Goal: Information Seeking & Learning: Learn about a topic

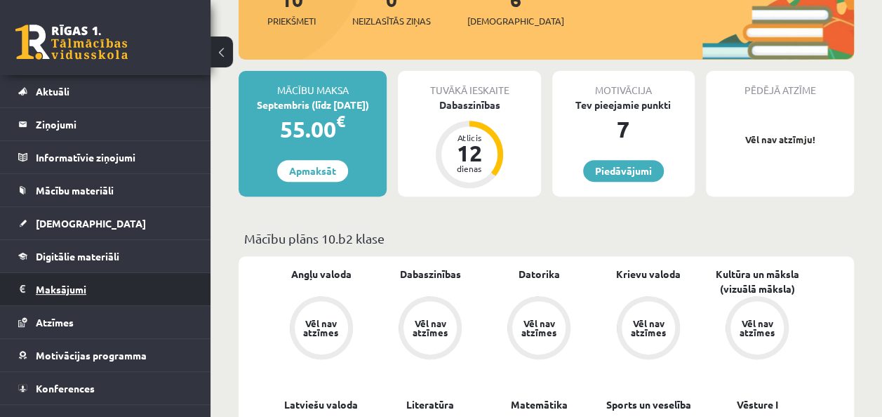
scroll to position [51, 0]
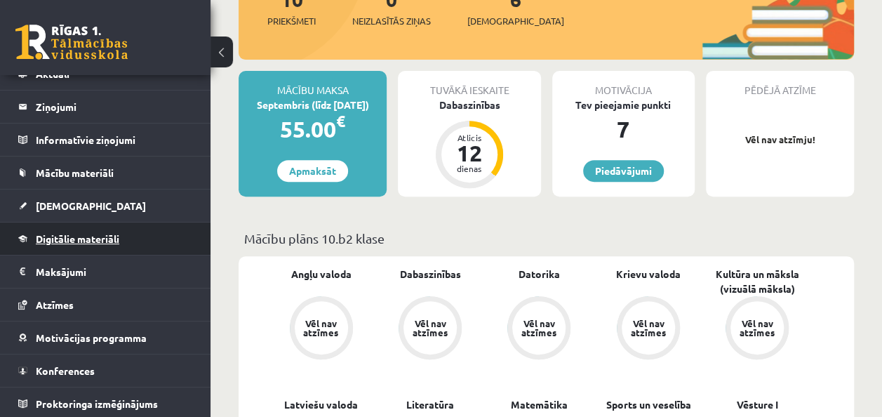
click at [93, 239] on span "Digitālie materiāli" at bounding box center [78, 238] width 84 height 13
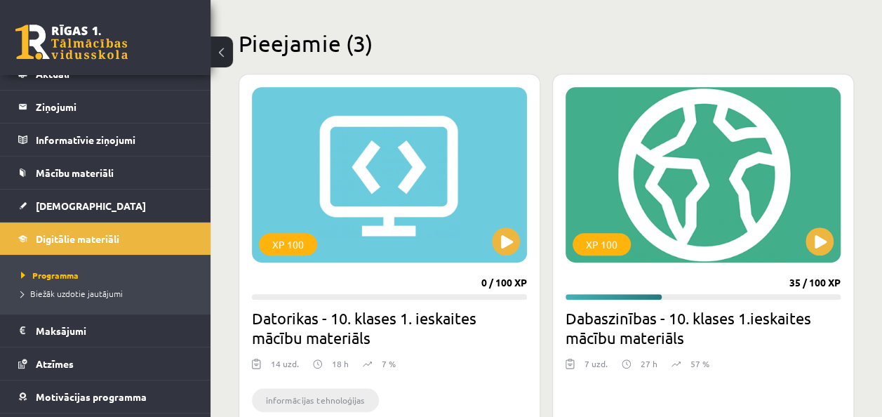
scroll to position [351, 0]
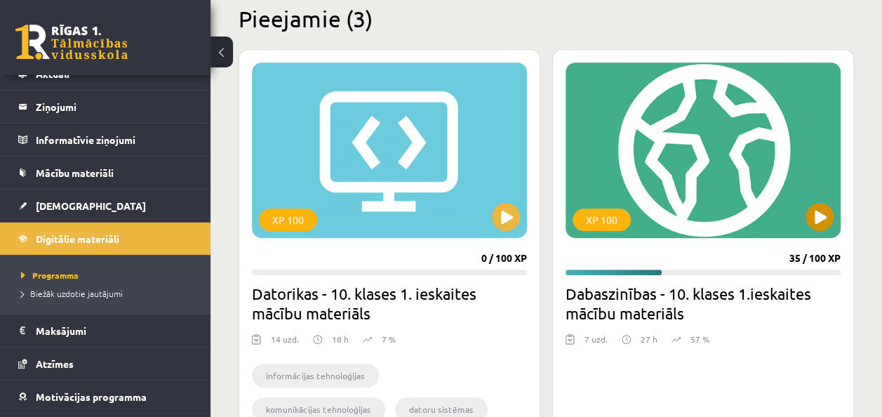
click at [693, 194] on div "XP 100" at bounding box center [703, 150] width 275 height 176
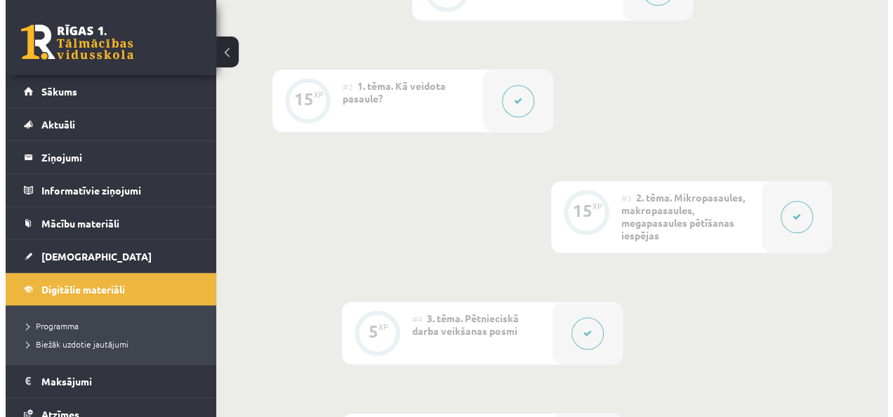
scroll to position [562, 0]
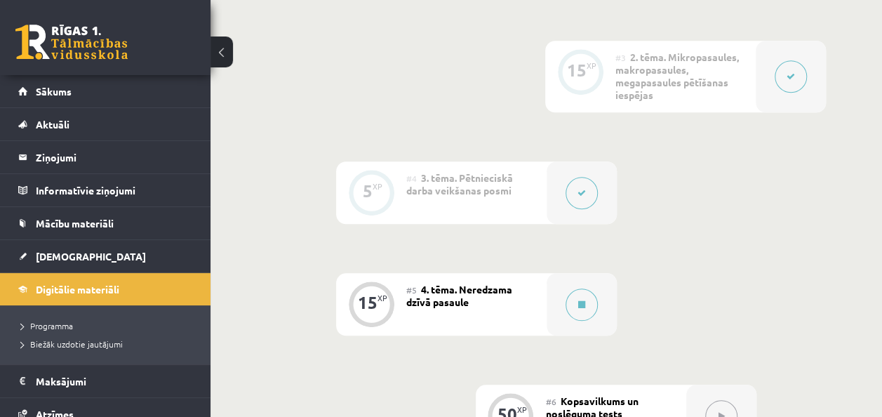
click at [475, 306] on div "#5 4. tēma. Neredzama dzīvā pasaule" at bounding box center [476, 304] width 140 height 62
click at [580, 312] on button at bounding box center [582, 305] width 32 height 32
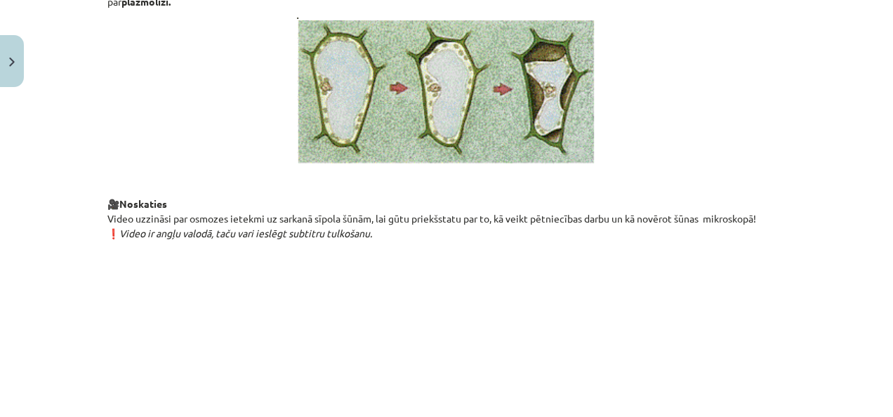
scroll to position [1685, 0]
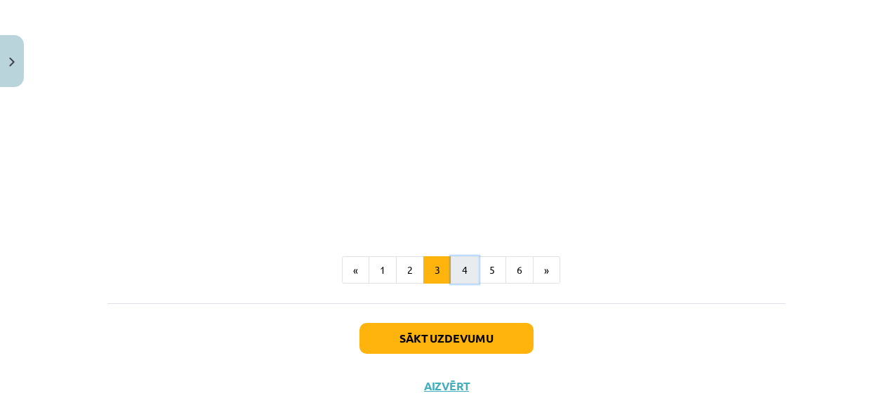
click at [462, 284] on button "4" at bounding box center [465, 270] width 28 height 28
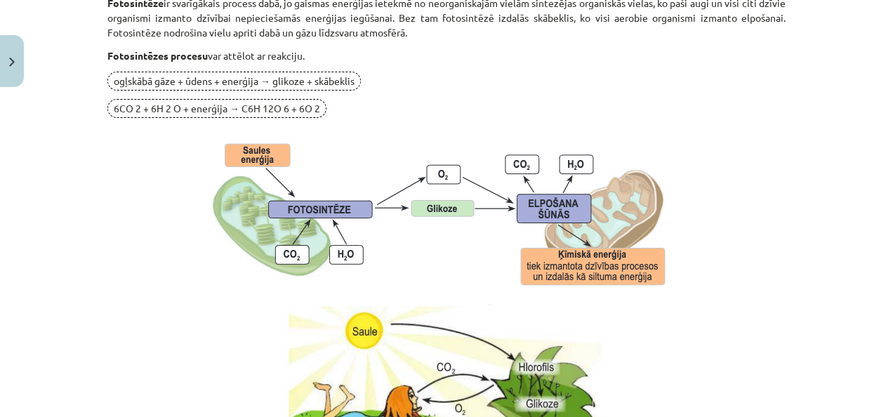
scroll to position [1553, 0]
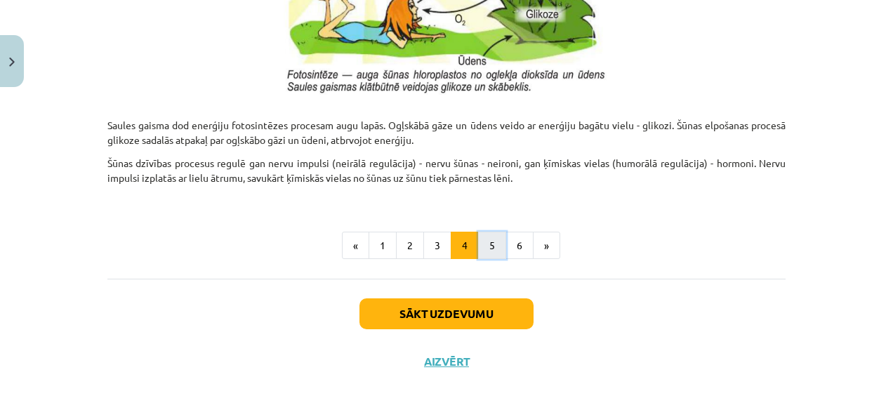
click at [482, 241] on button "5" at bounding box center [492, 246] width 28 height 28
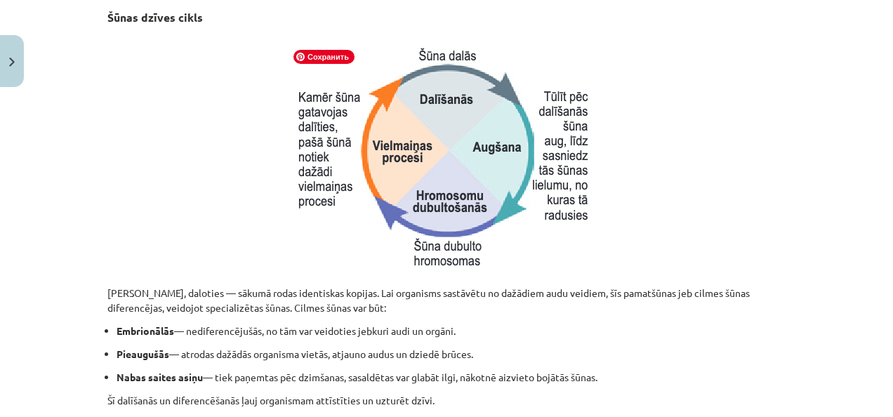
scroll to position [251, 0]
